Goal: Use online tool/utility: Utilize a website feature to perform a specific function

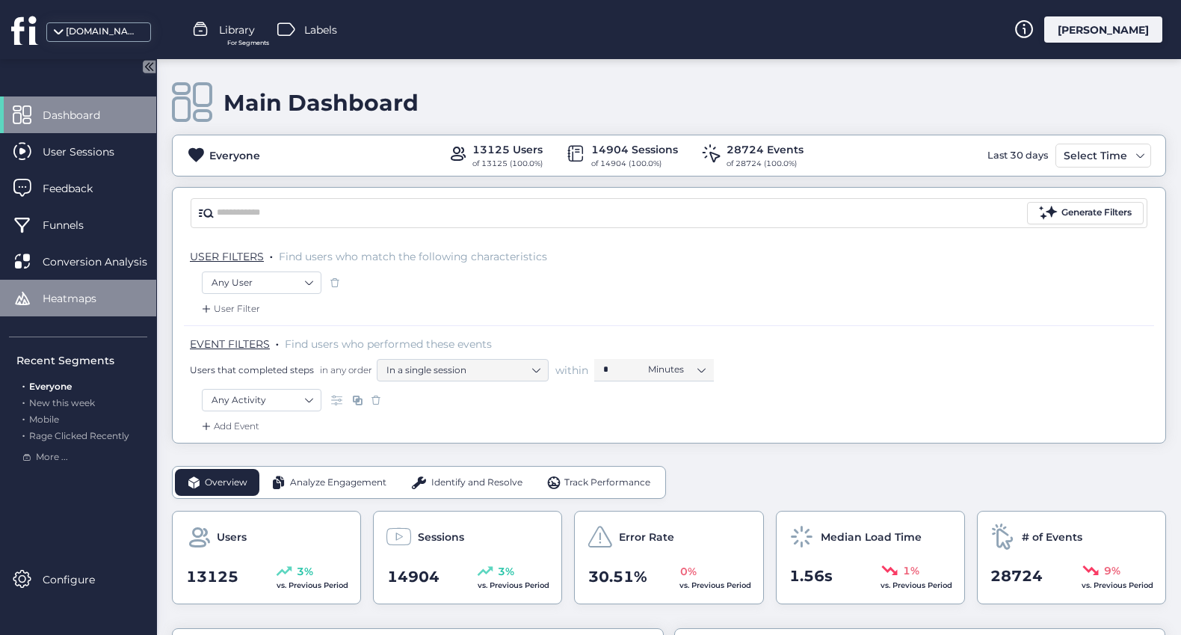
click at [73, 300] on span "Heatmaps" at bounding box center [81, 298] width 76 height 16
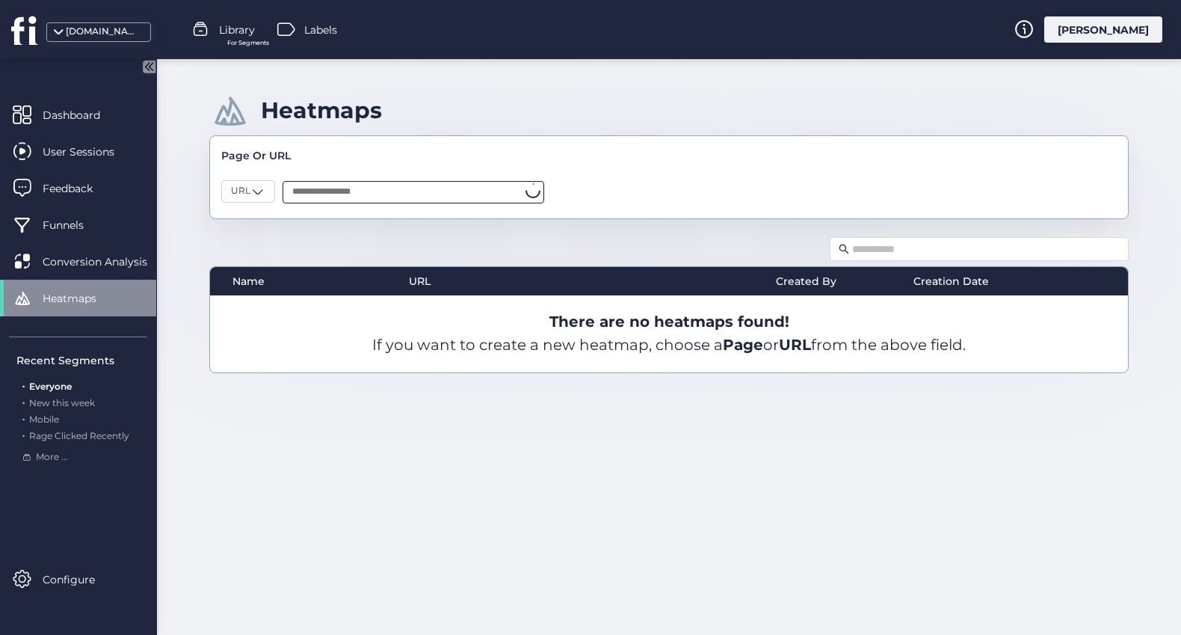
click at [374, 191] on input "text" at bounding box center [414, 192] width 262 height 22
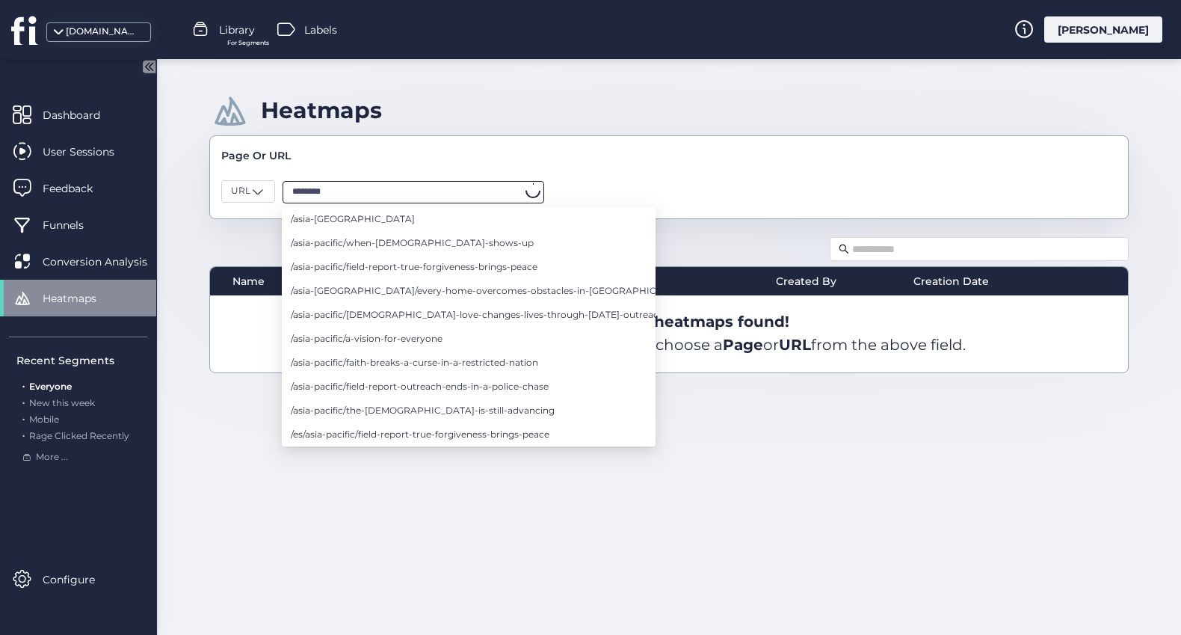
type input "*********"
click at [374, 215] on li "/asia-[GEOGRAPHIC_DATA]" at bounding box center [469, 219] width 374 height 24
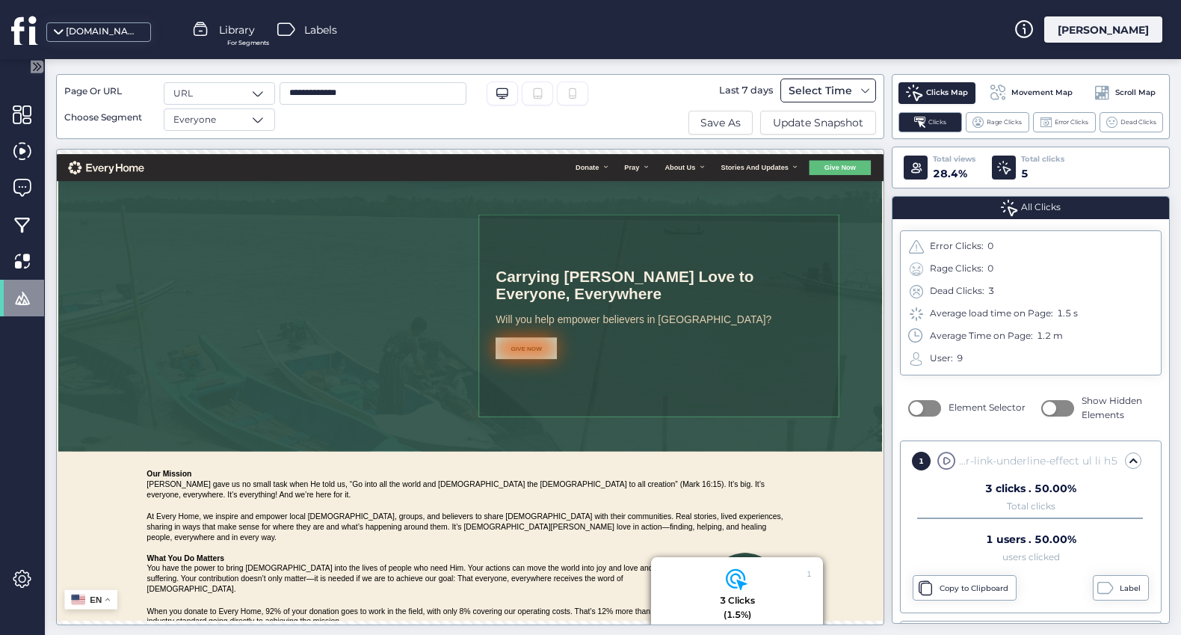
click at [869, 93] on span at bounding box center [866, 90] width 12 height 12
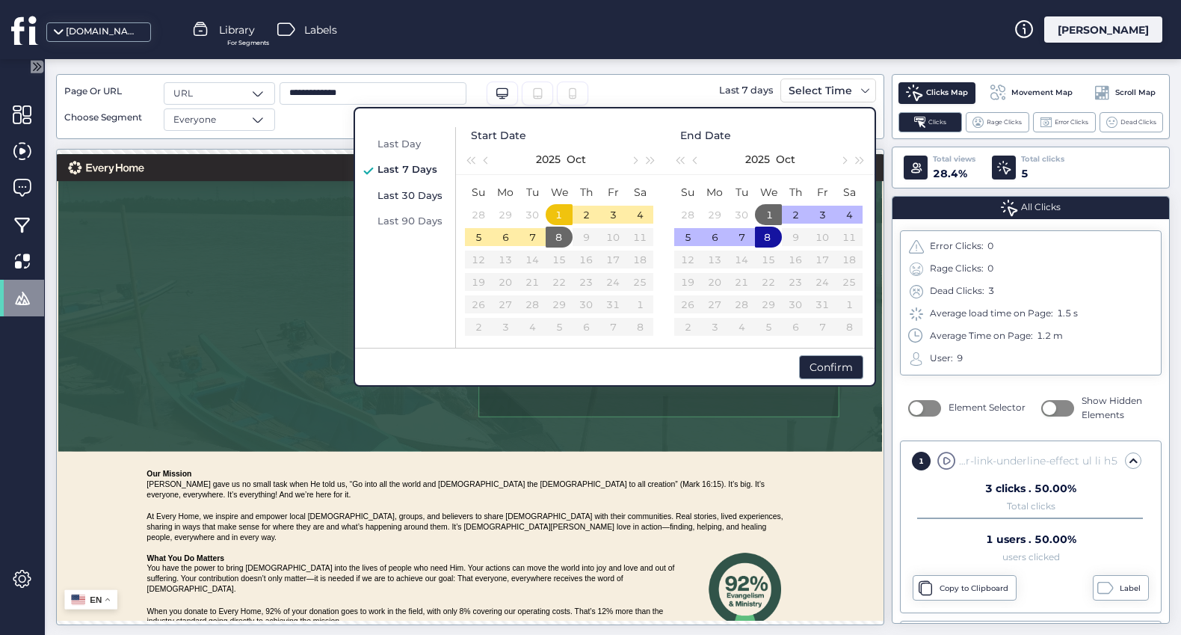
click at [420, 195] on span "Last 30 Days" at bounding box center [410, 195] width 65 height 12
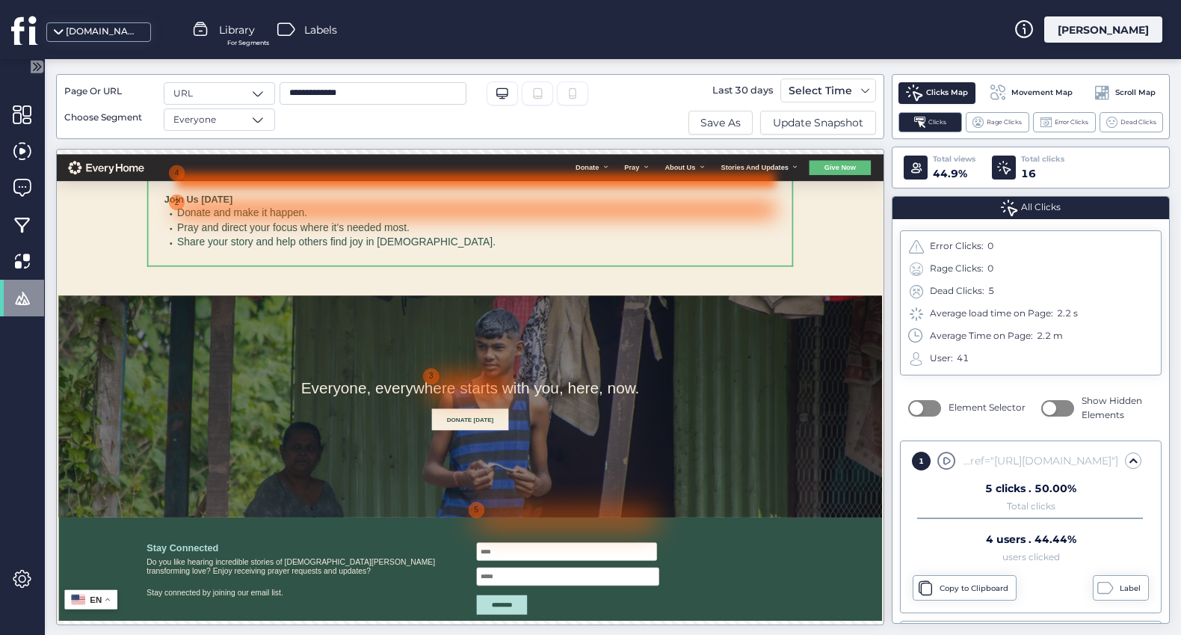
scroll to position [1000, 0]
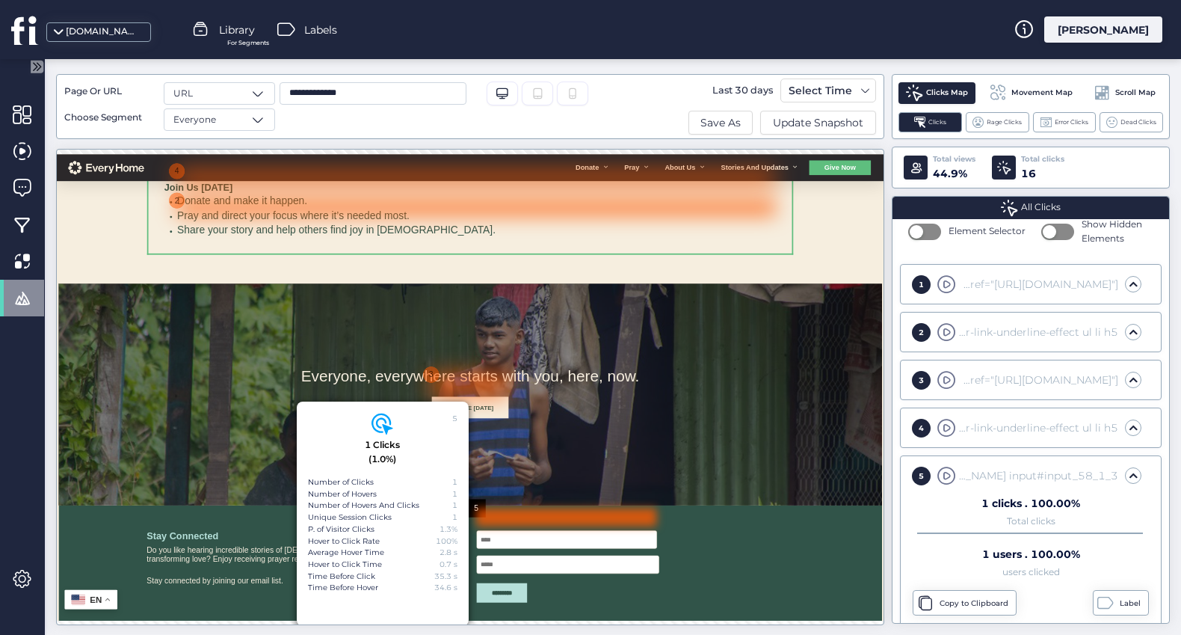
scroll to position [189, 0]
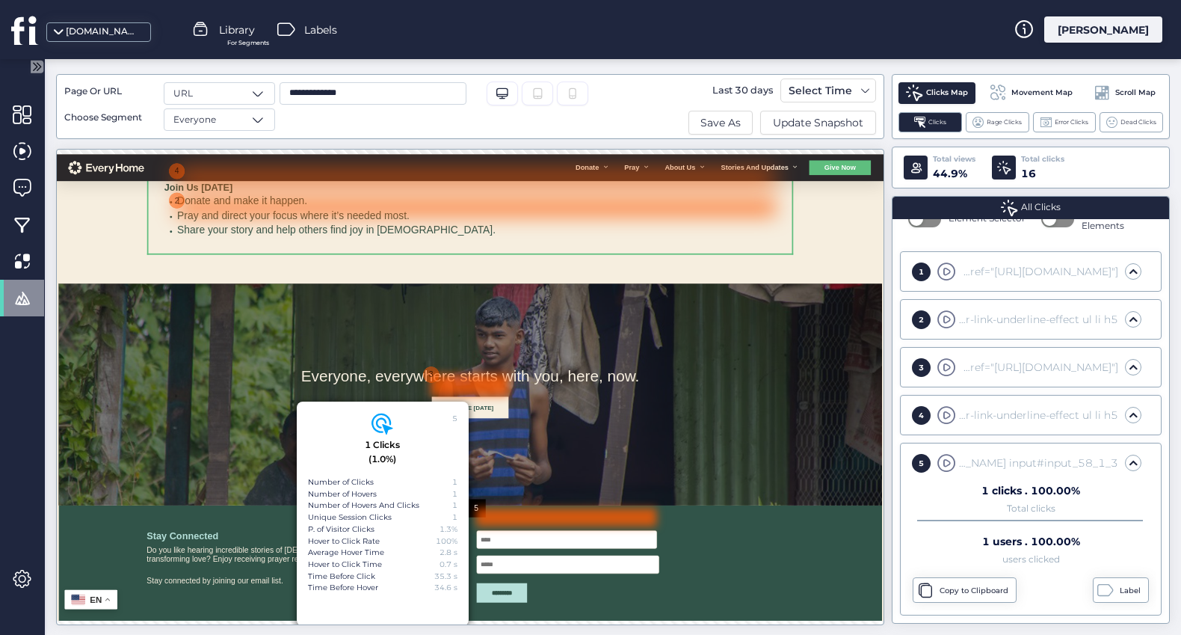
click at [707, 541] on div at bounding box center [773, 552] width 134 height 37
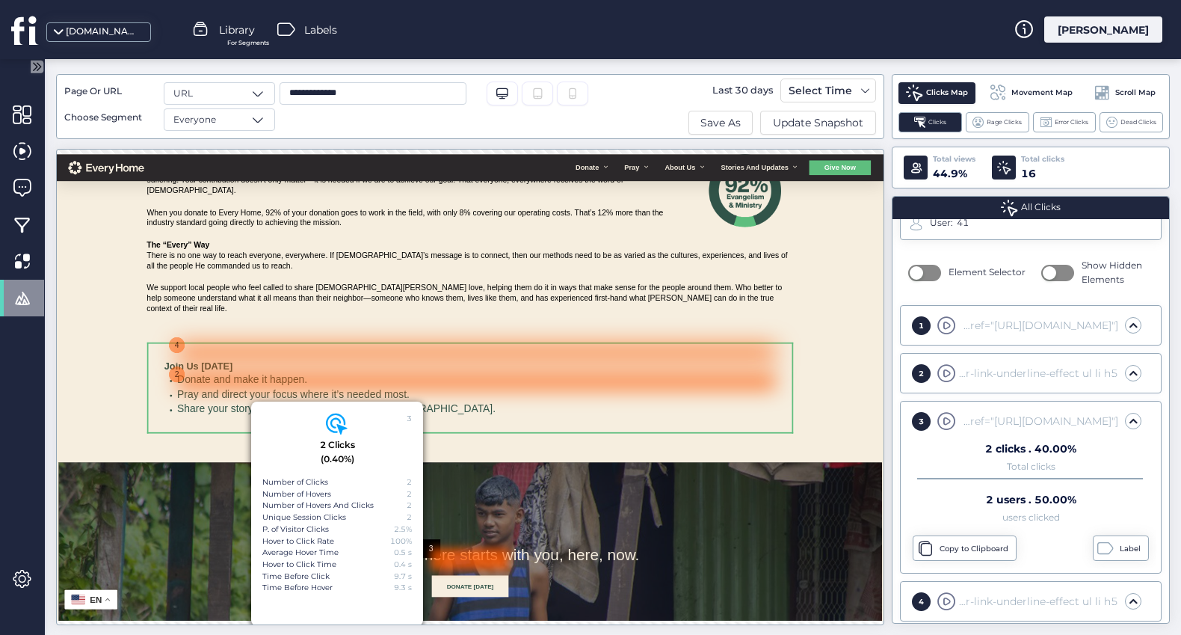
scroll to position [637, 0]
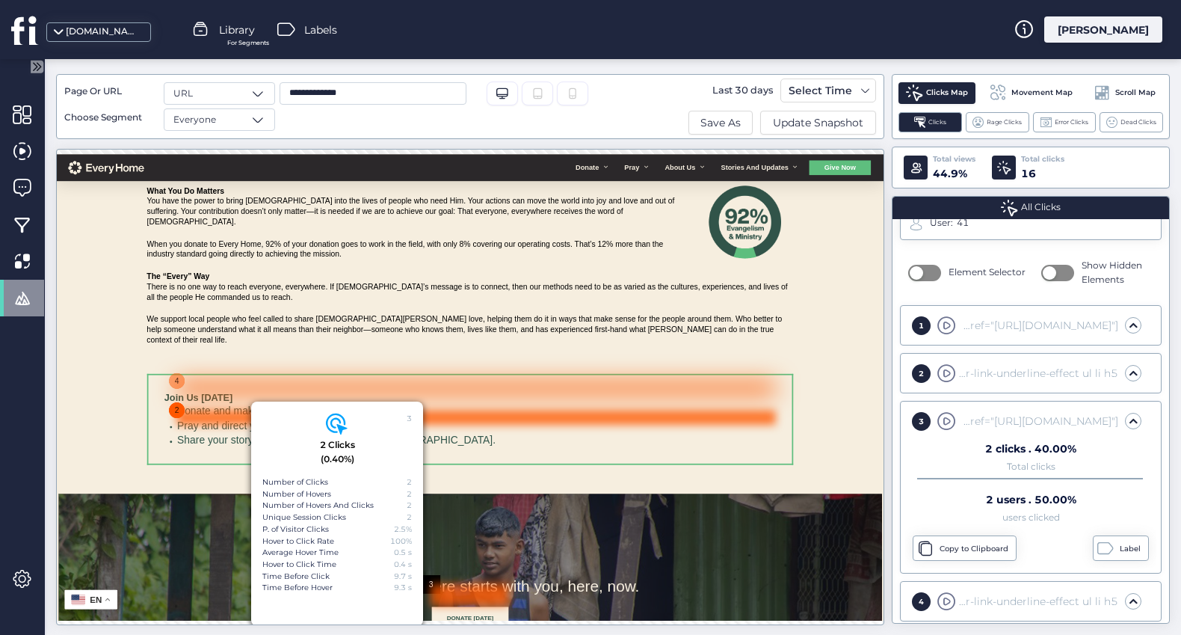
click at [256, 604] on div "2" at bounding box center [266, 597] width 32 height 32
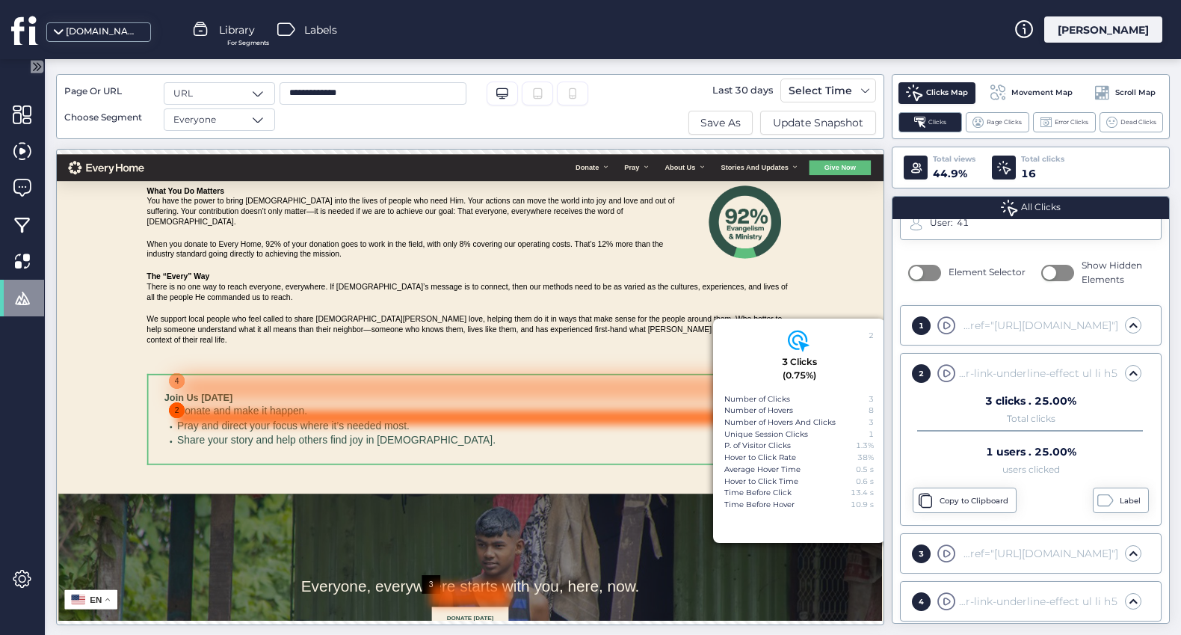
scroll to position [87, 0]
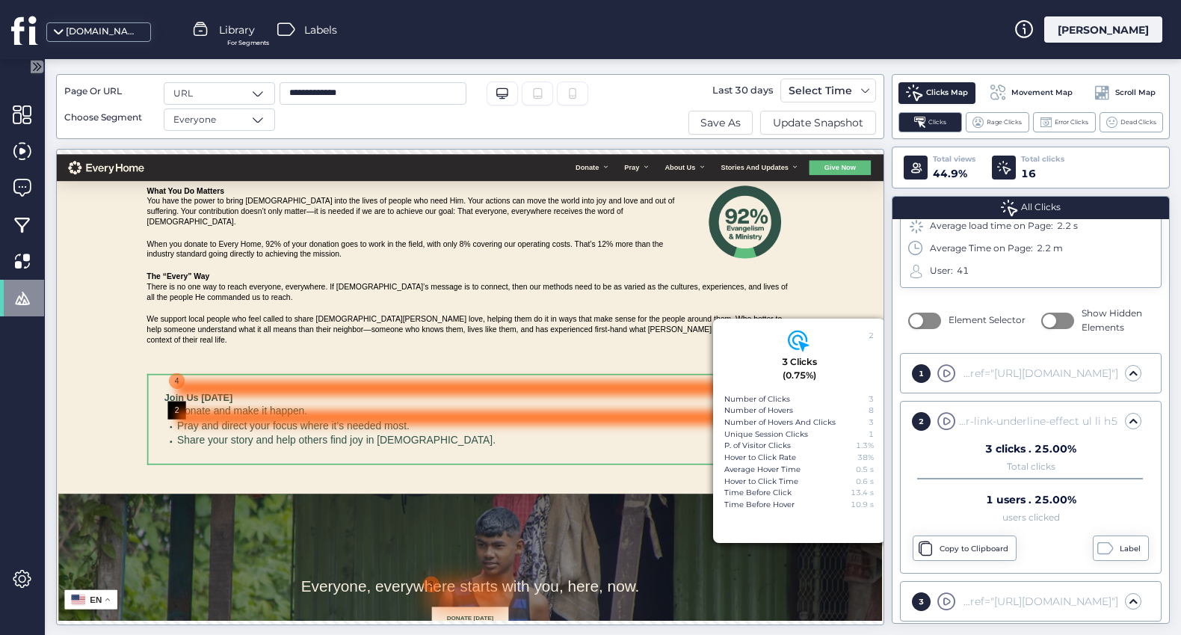
click at [274, 551] on div at bounding box center [784, 558] width 1038 height 25
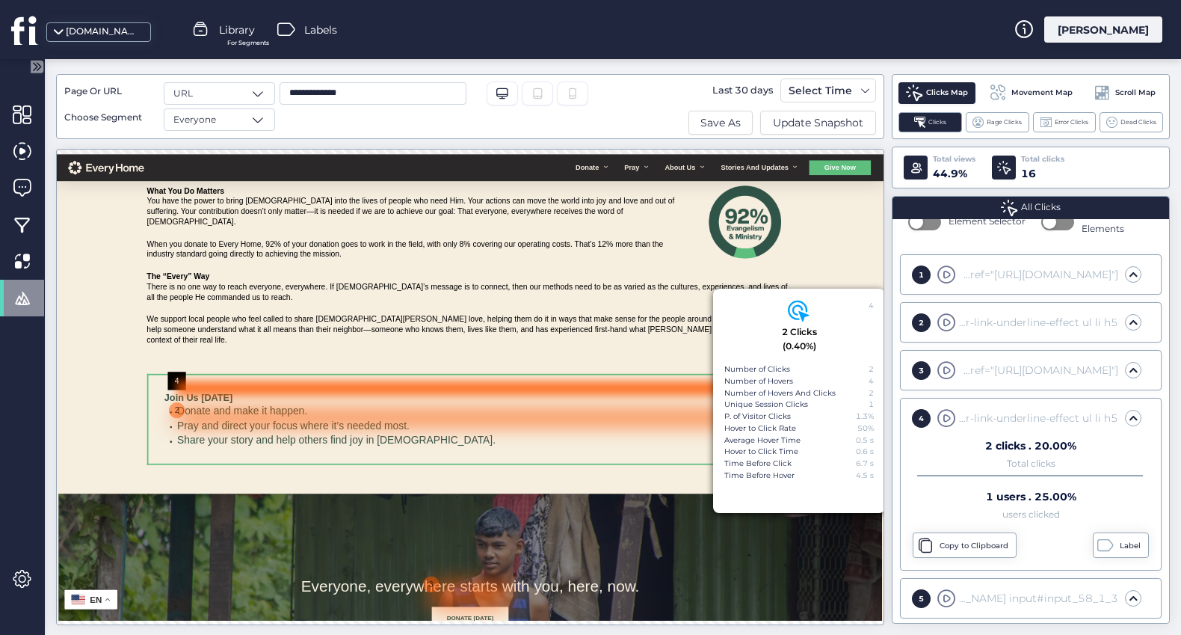
scroll to position [189, 0]
click at [1011, 125] on span "Rage Clicks" at bounding box center [1004, 122] width 35 height 10
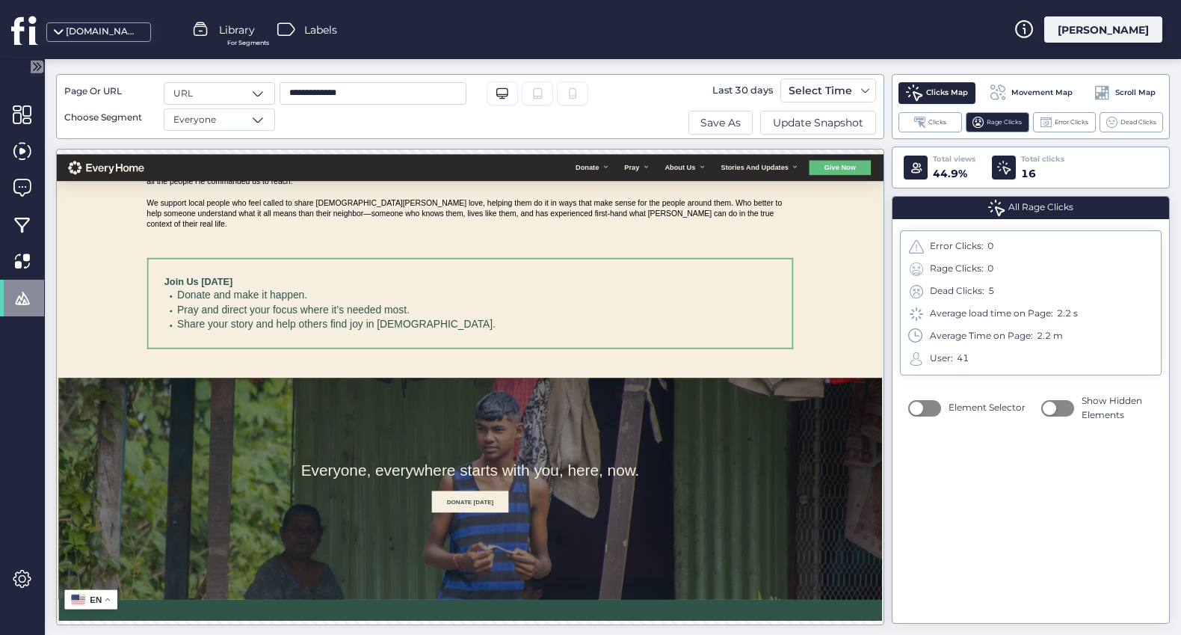
scroll to position [614, 0]
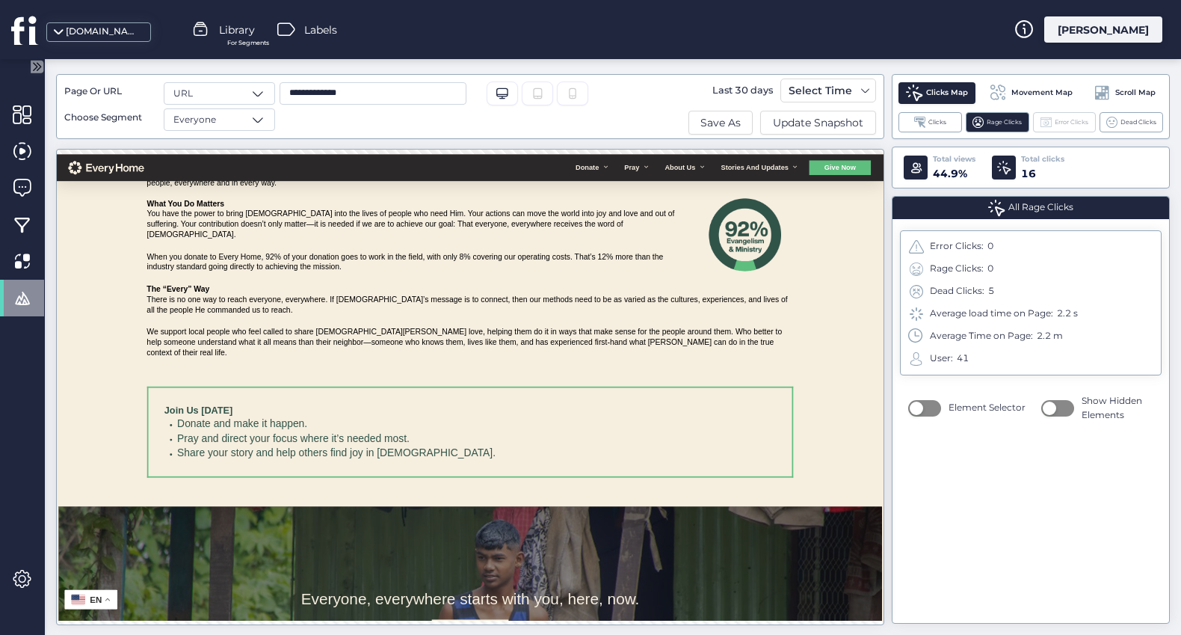
click at [1053, 120] on div "Error Clicks" at bounding box center [1065, 122] width 64 height 20
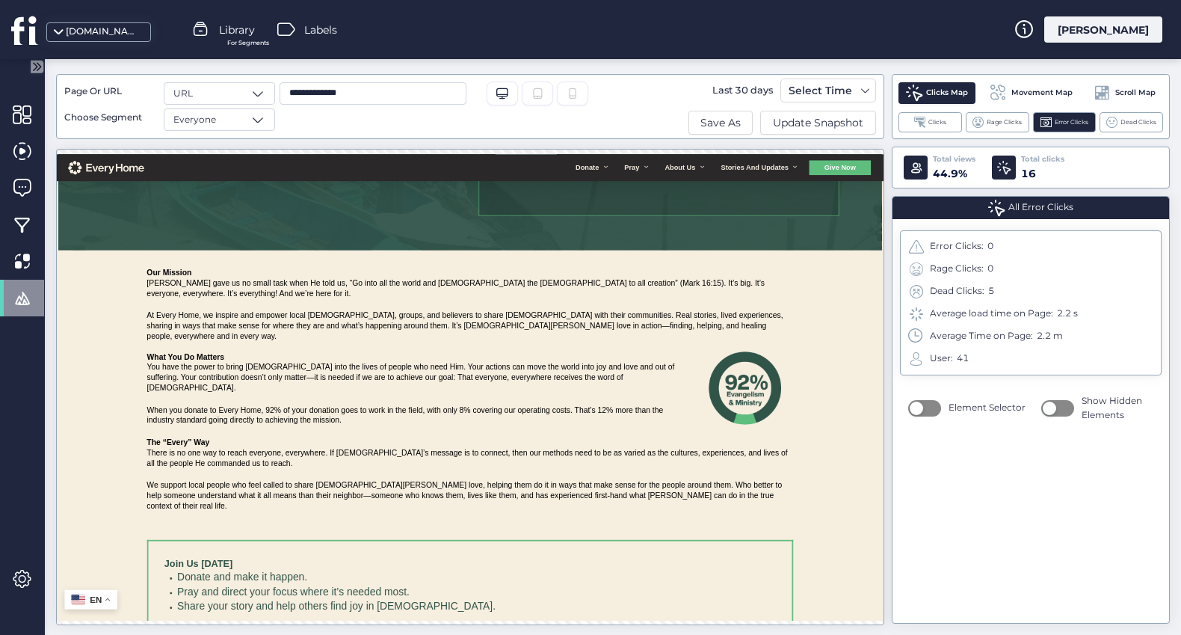
scroll to position [67, 0]
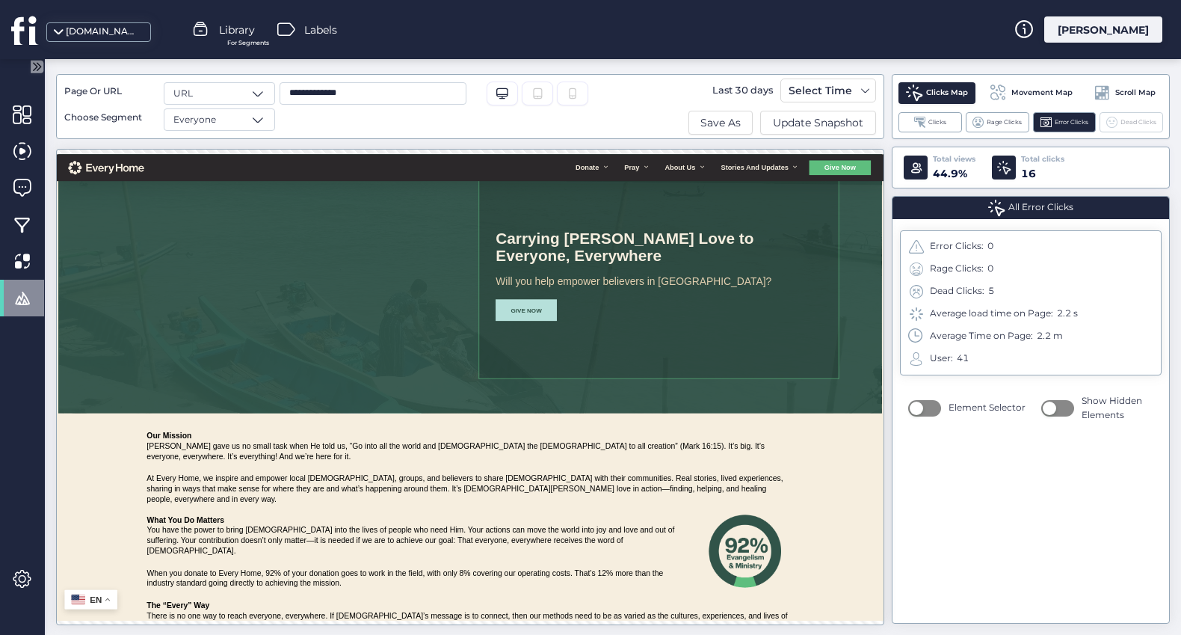
click at [1128, 121] on span "Dead Clicks" at bounding box center [1139, 122] width 36 height 10
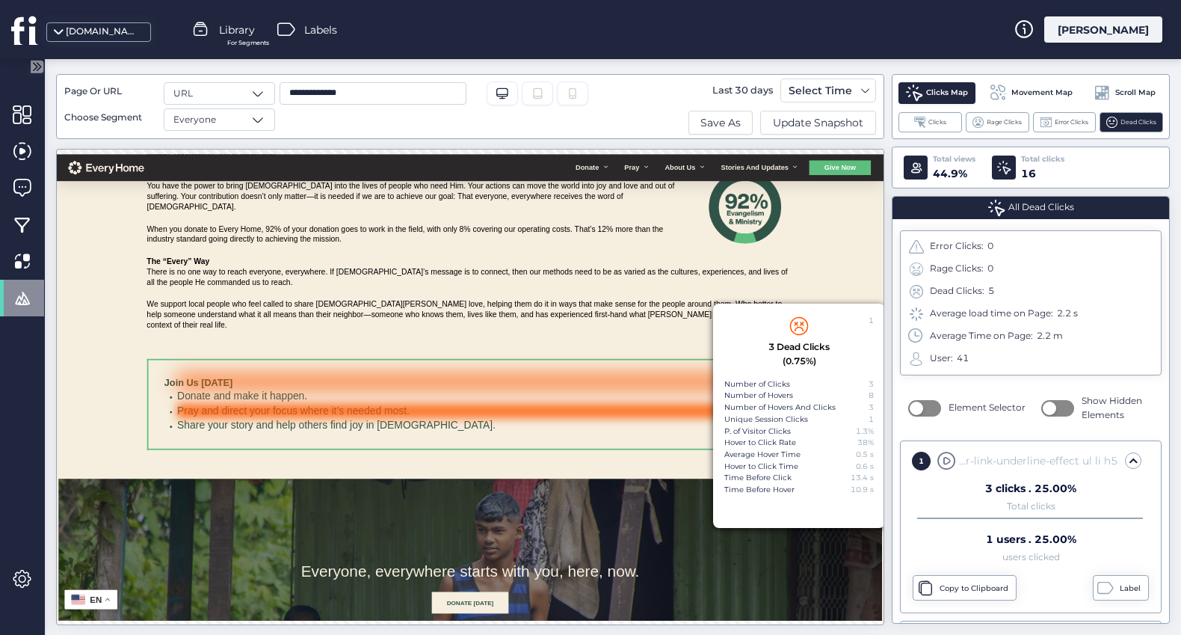
scroll to position [664, 0]
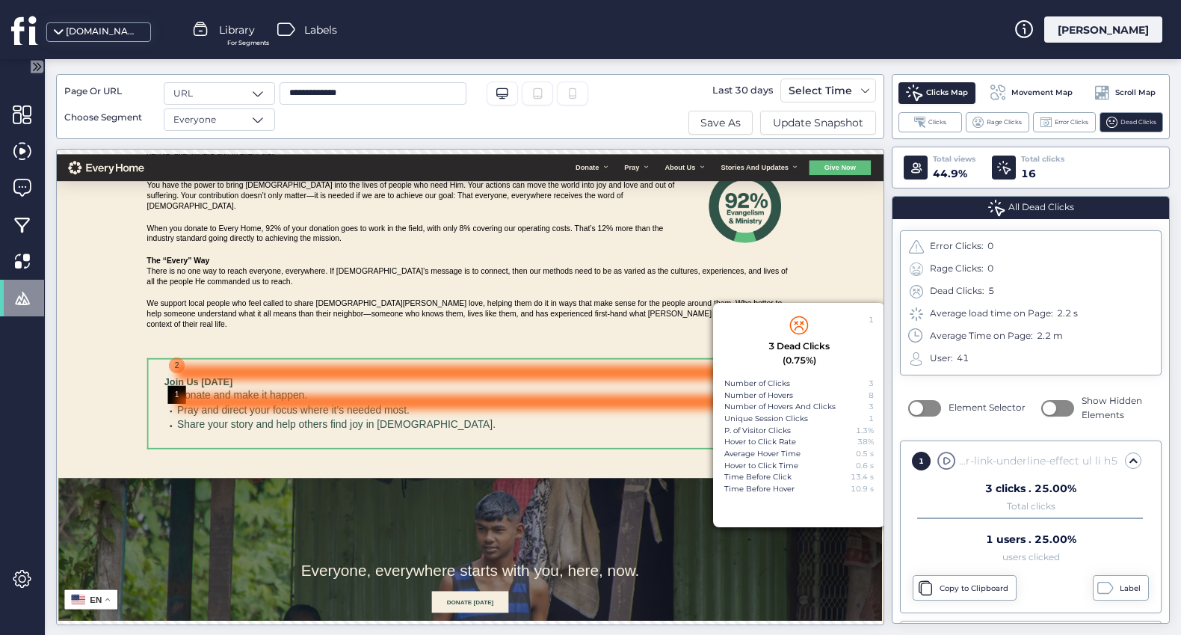
click at [816, 543] on div at bounding box center [784, 531] width 1038 height 25
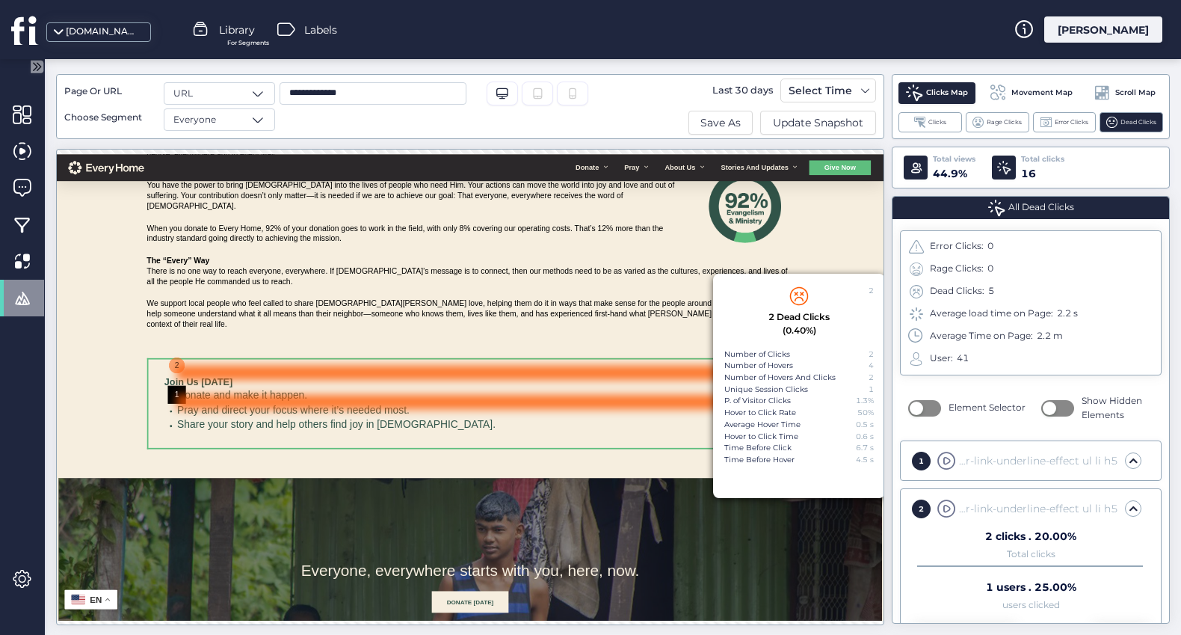
scroll to position [46, 0]
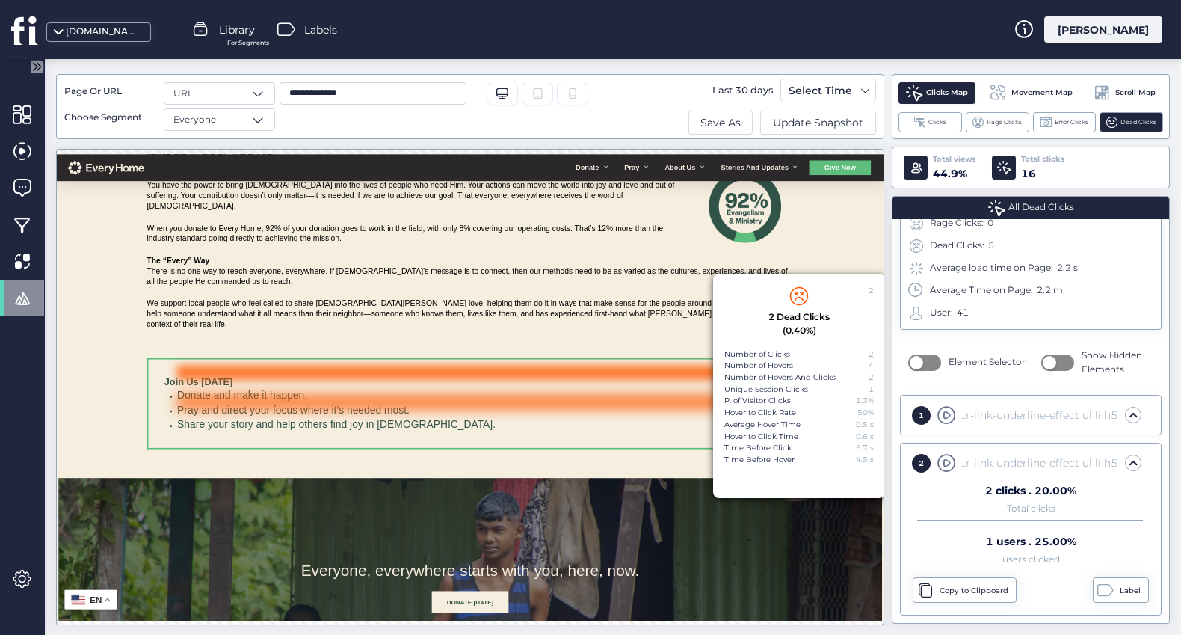
click at [1010, 95] on div "Movement Map" at bounding box center [1031, 93] width 99 height 24
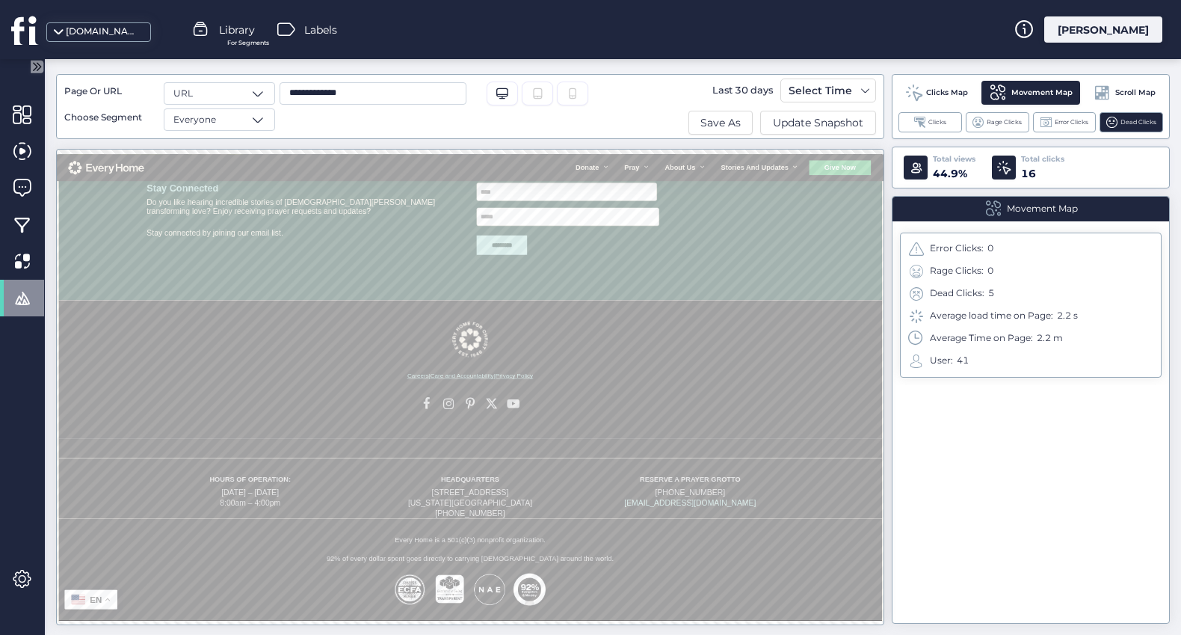
scroll to position [1612, 0]
click at [1119, 93] on span "Scroll Map" at bounding box center [1135, 93] width 40 height 12
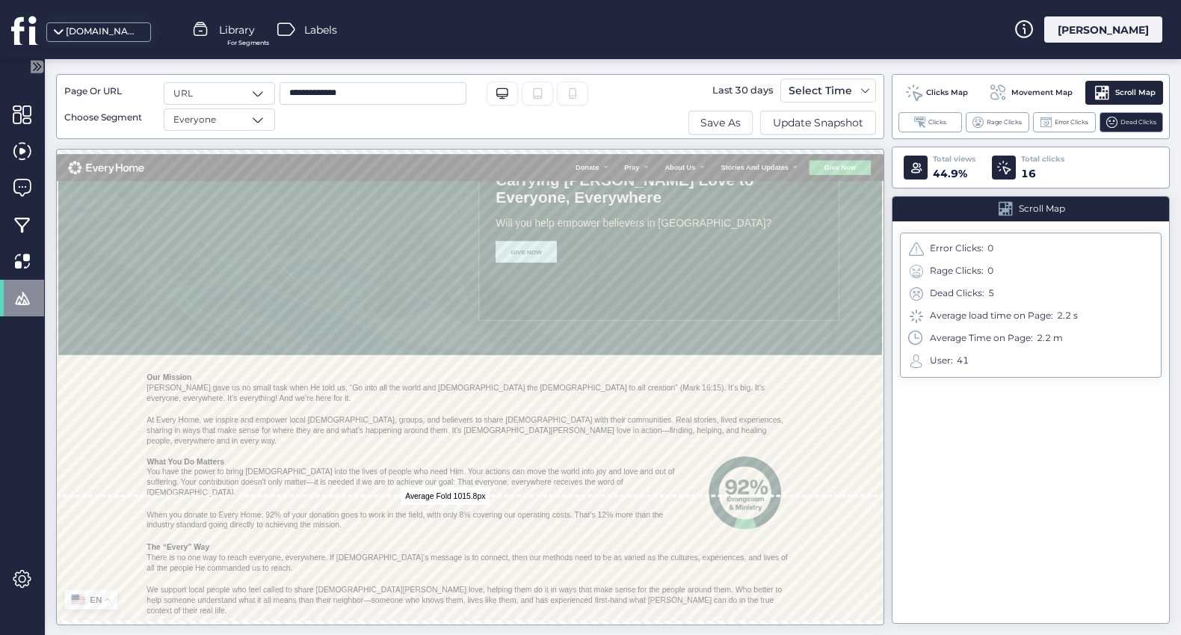
scroll to position [0, 0]
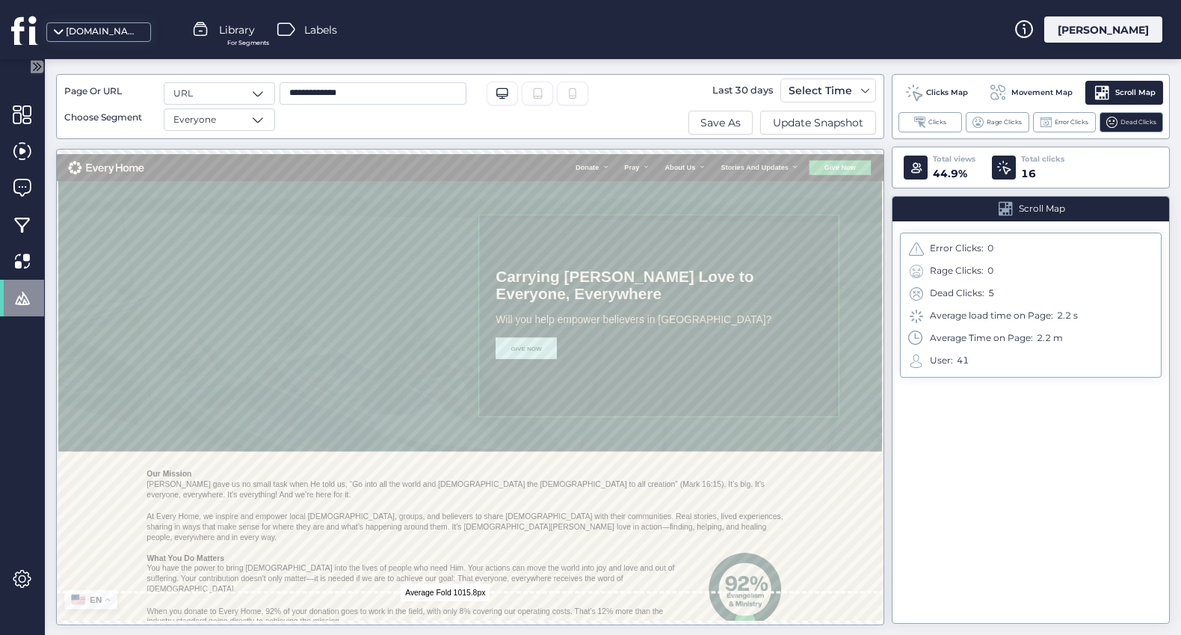
click at [360, 90] on input "**********" at bounding box center [373, 93] width 187 height 22
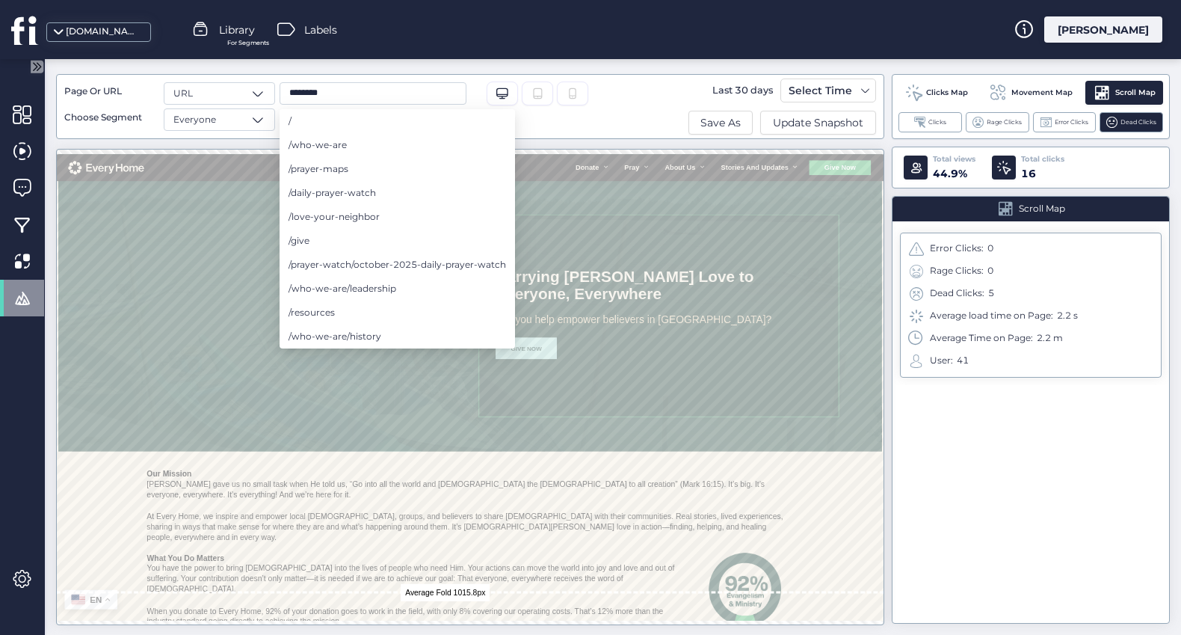
type input "********"
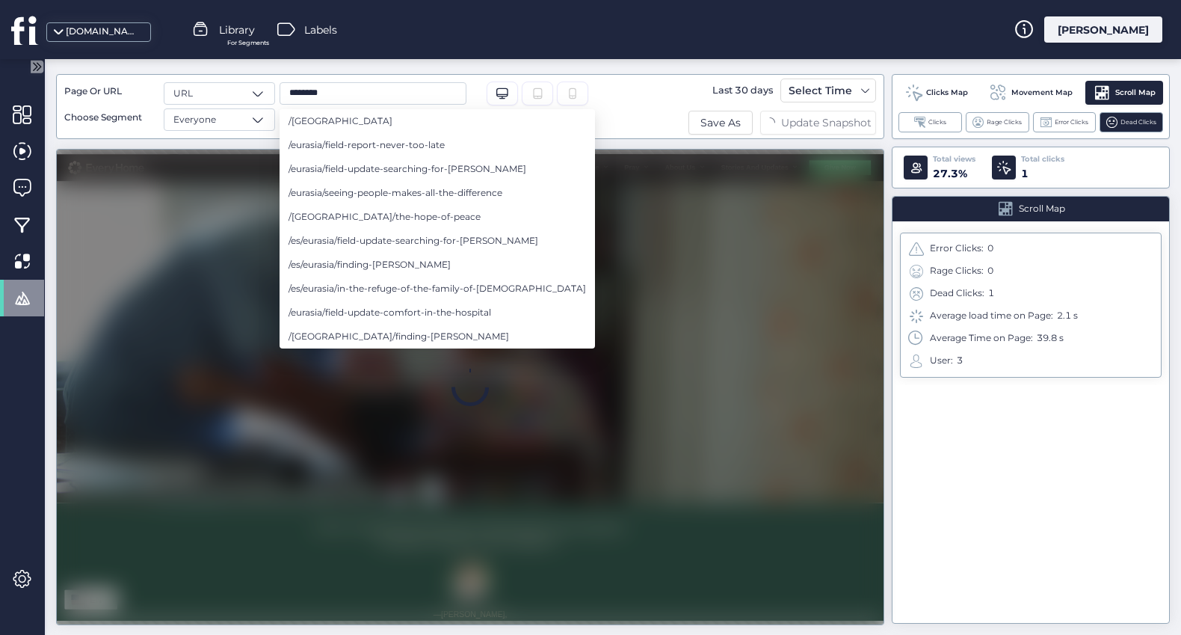
click at [648, 61] on div "Page Or URL URL Choose Segment Everyone ******** Desktop/Laptop Tablet Last 30 …" at bounding box center [613, 347] width 1136 height 576
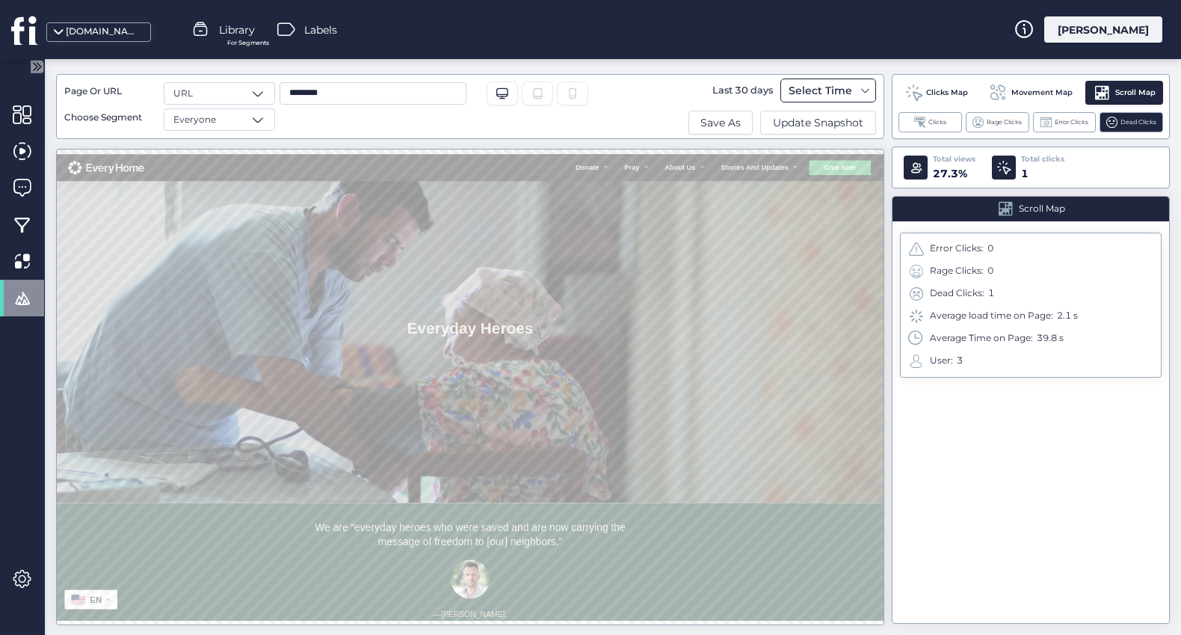
click at [861, 88] on span at bounding box center [866, 90] width 12 height 12
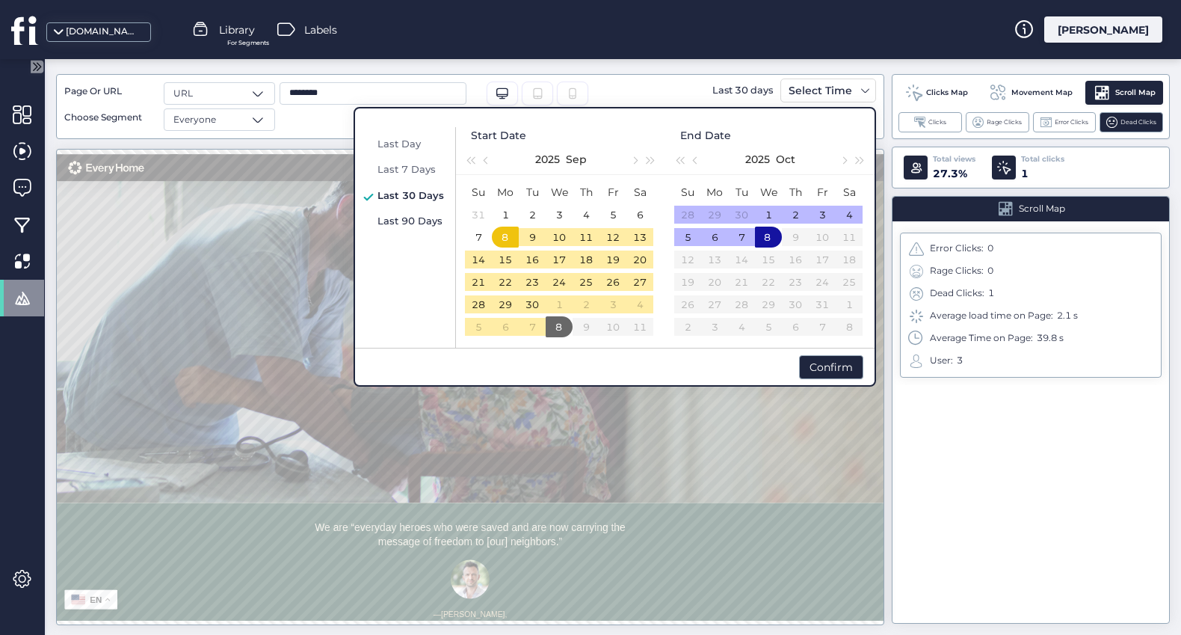
click at [434, 220] on span "Last 90 Days" at bounding box center [410, 221] width 65 height 12
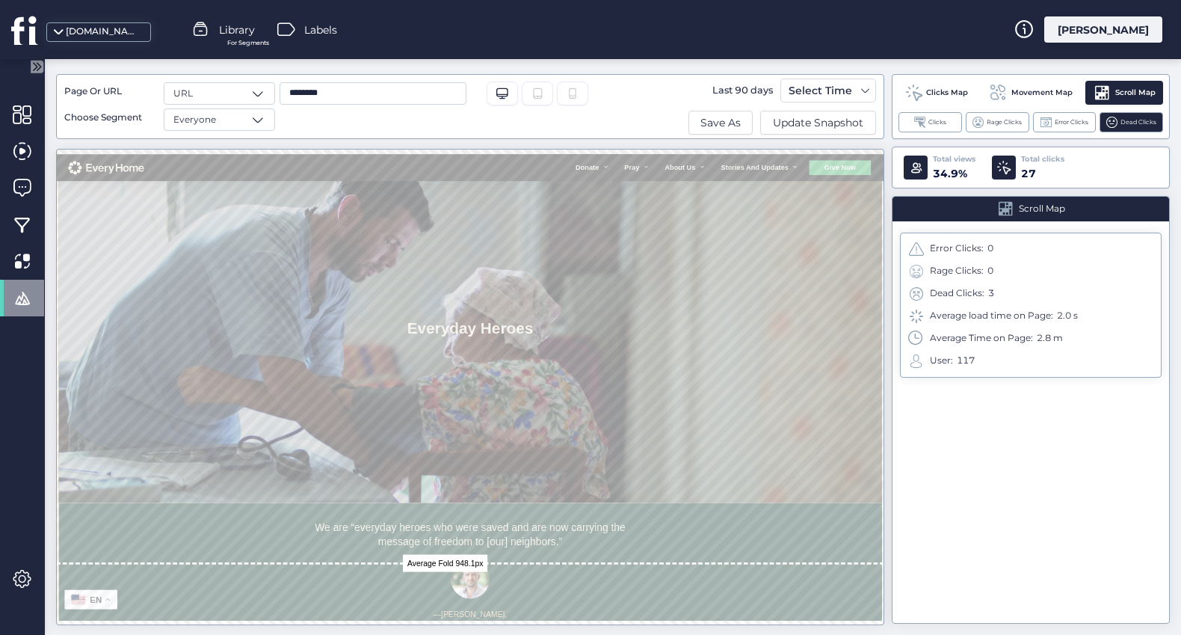
click at [1015, 90] on span "Movement Map" at bounding box center [1041, 93] width 61 height 12
click at [916, 92] on span at bounding box center [914, 92] width 16 height 16
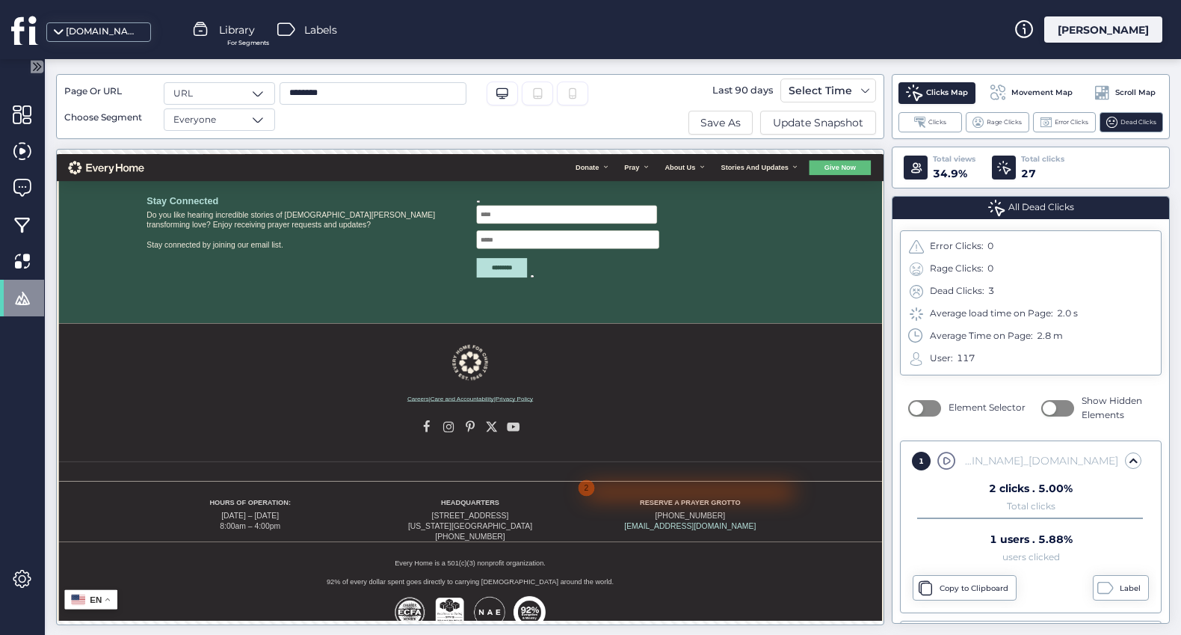
scroll to position [2518, 0]
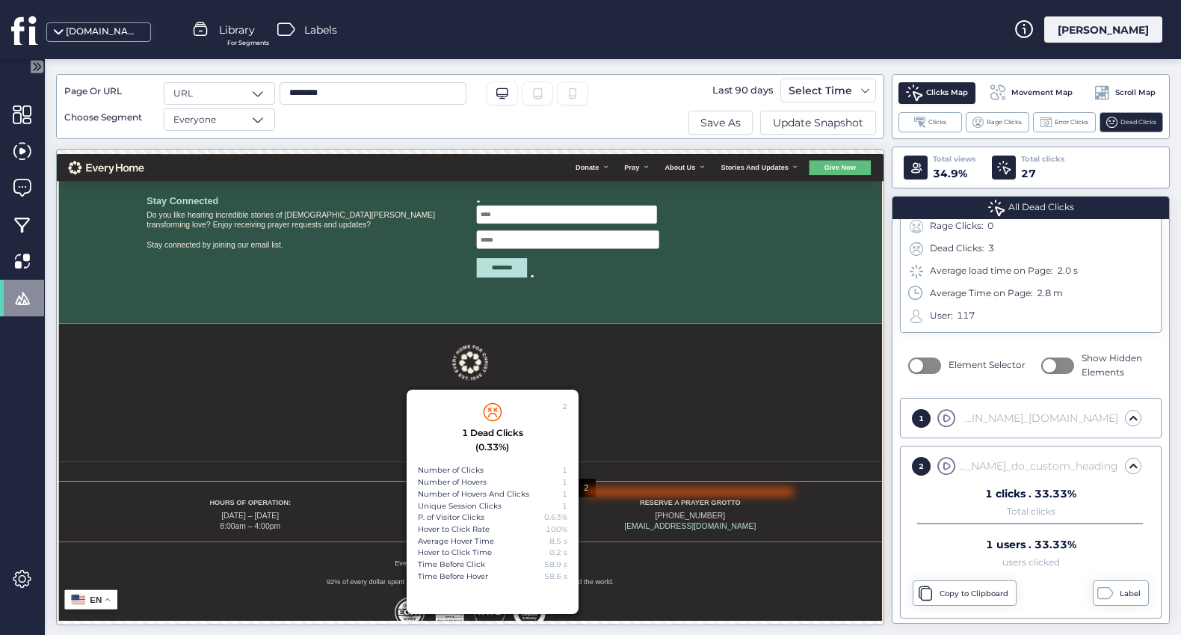
scroll to position [46, 0]
click at [1150, 567] on p "Careers | Care and Accountability | Privacy Policy" at bounding box center [774, 576] width 1427 height 18
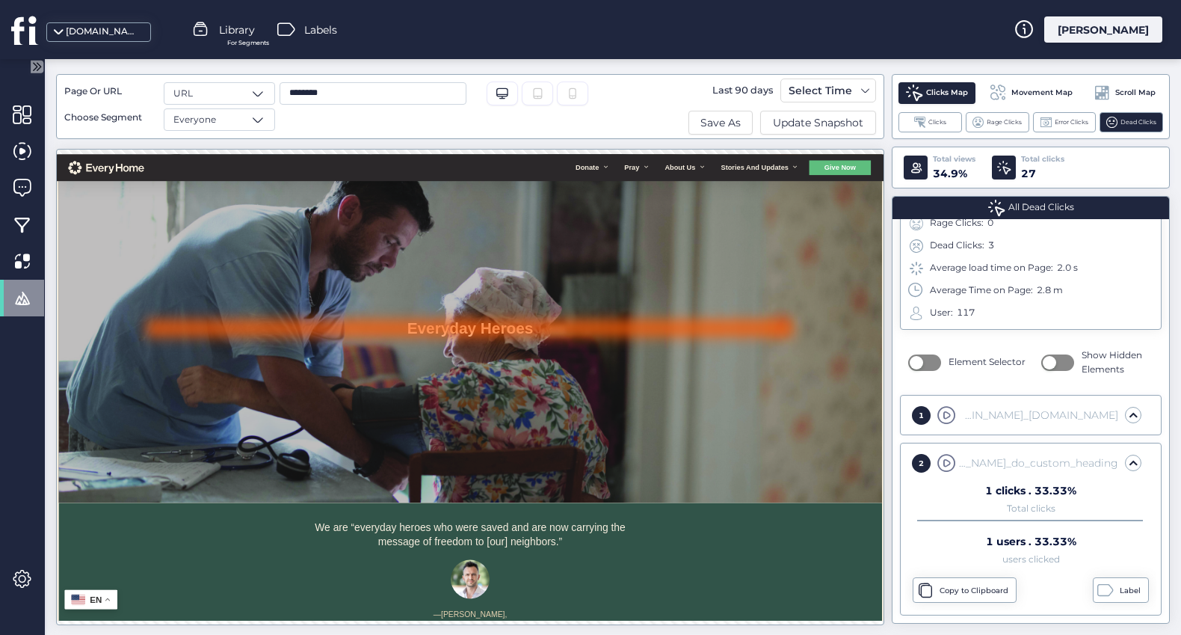
scroll to position [0, 0]
